Goal: Find specific page/section: Find specific page/section

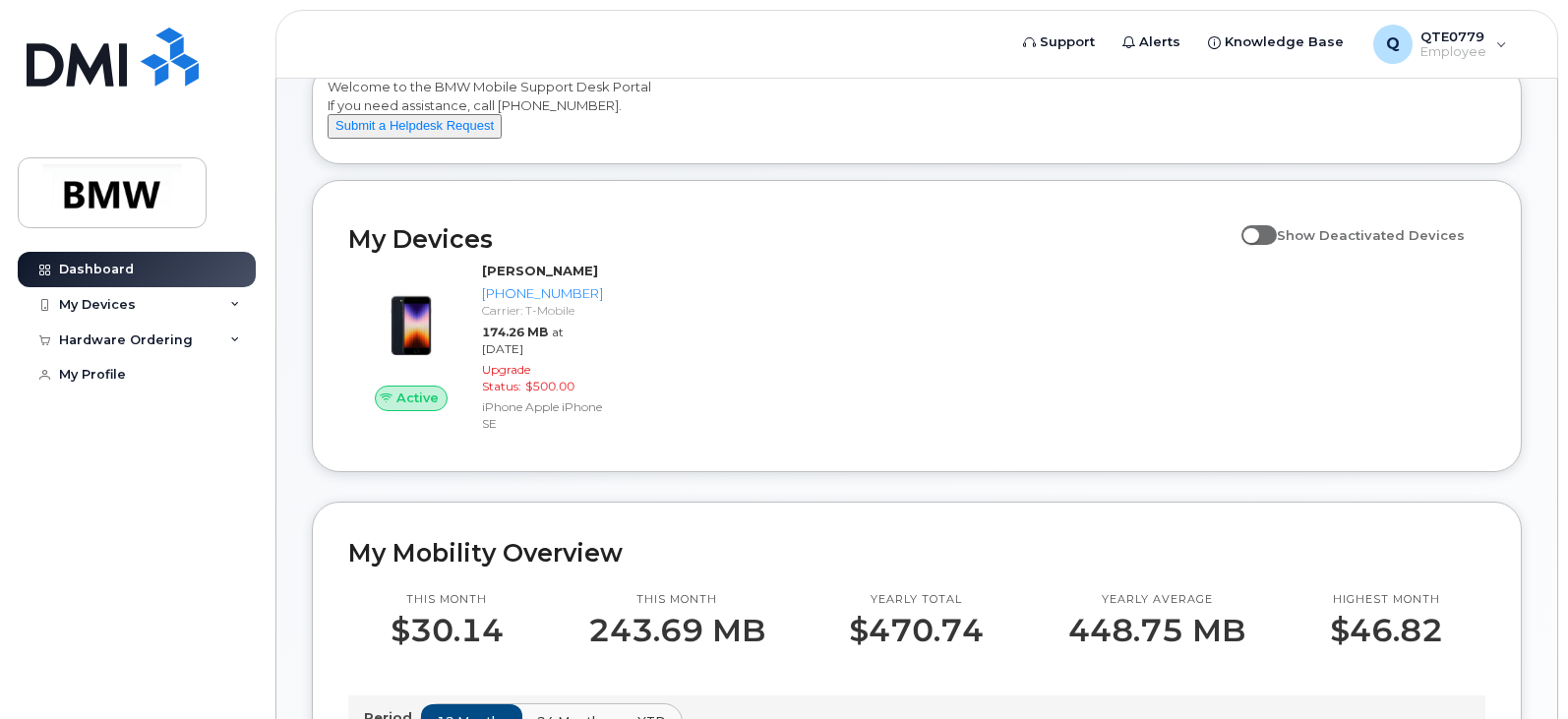
scroll to position [98, 0]
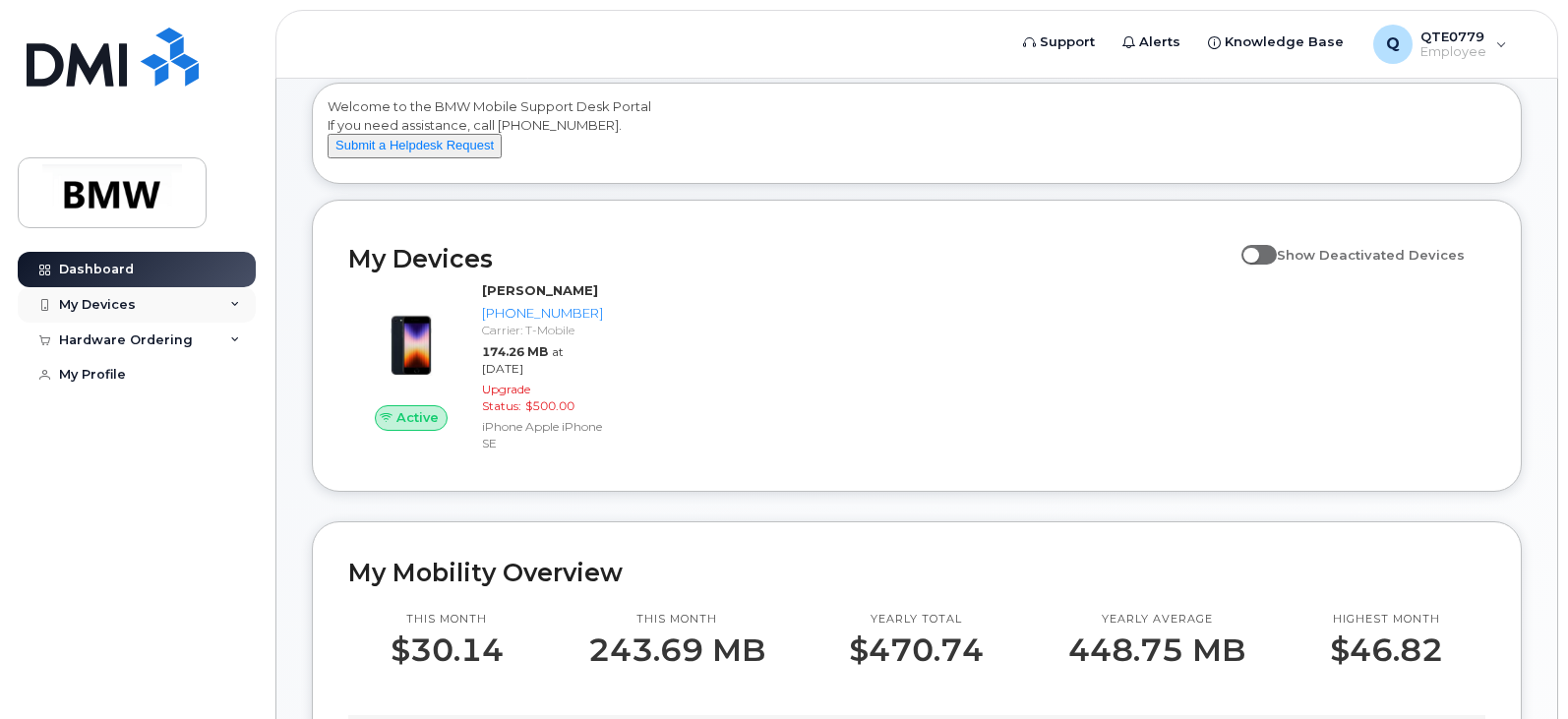
click at [143, 305] on div "My Devices" at bounding box center [136, 305] width 238 height 36
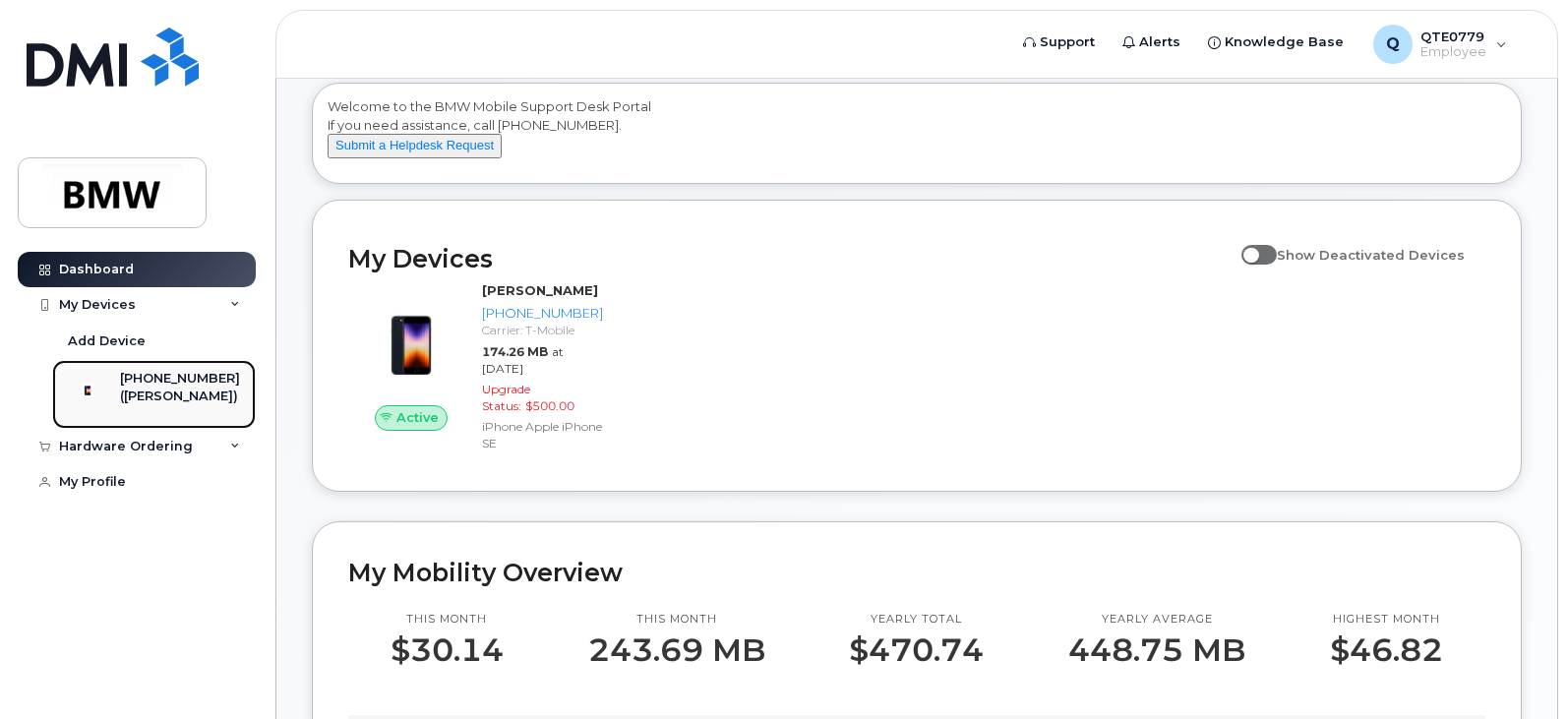
click at [179, 377] on div "[PHONE_NUMBER]" at bounding box center [179, 379] width 120 height 18
